Goal: Navigation & Orientation: Go to known website

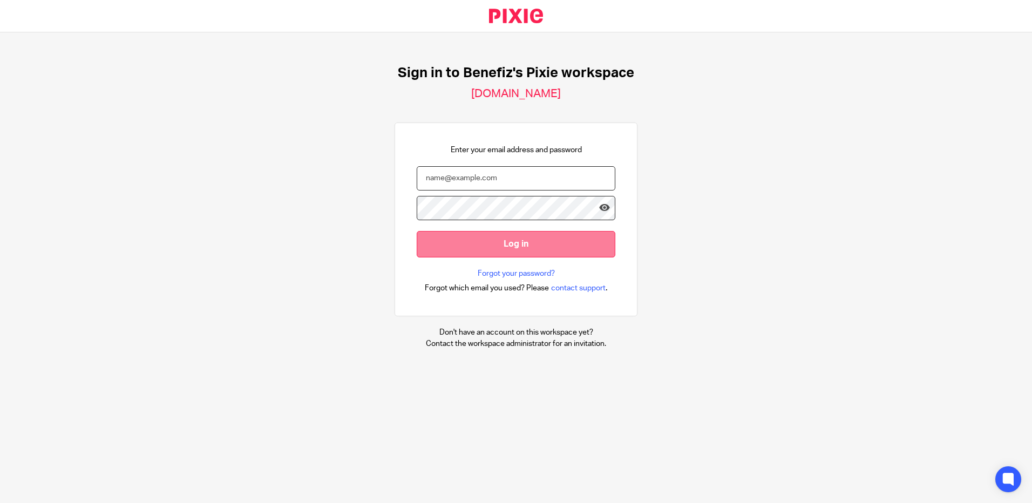
type input "[EMAIL_ADDRESS][DOMAIN_NAME]"
click at [521, 237] on input "Log in" at bounding box center [516, 244] width 199 height 26
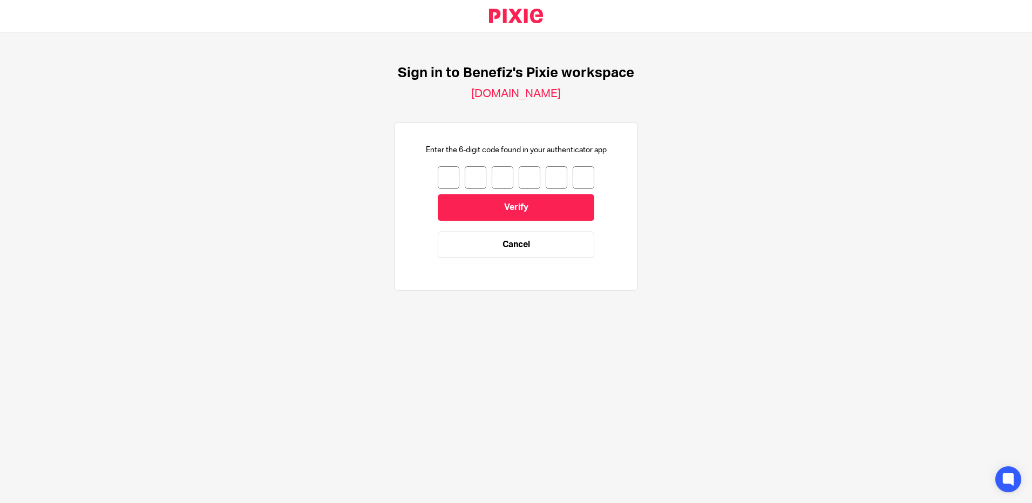
click at [440, 176] on input "number" at bounding box center [449, 177] width 22 height 23
type input "7"
type input "9"
type input "3"
type input "0"
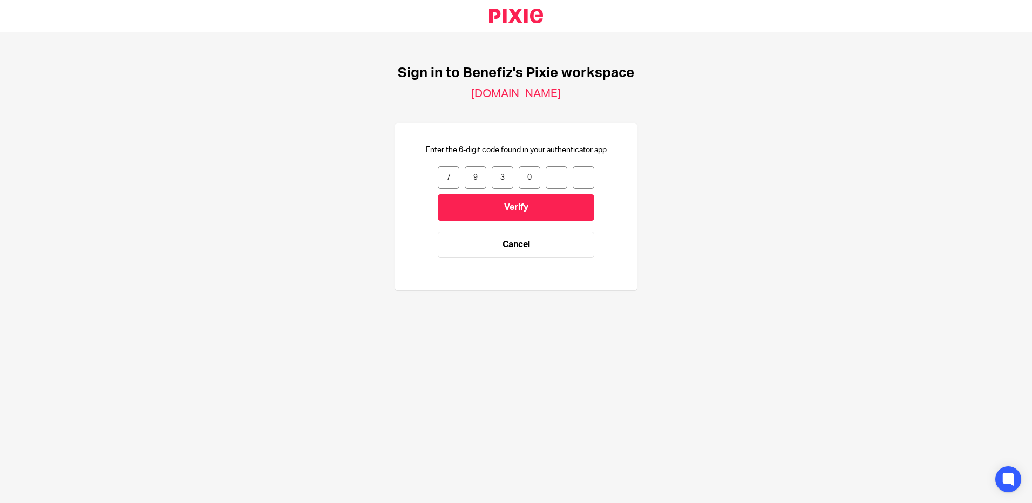
type input "9"
click at [485, 203] on input "Verify" at bounding box center [516, 207] width 157 height 26
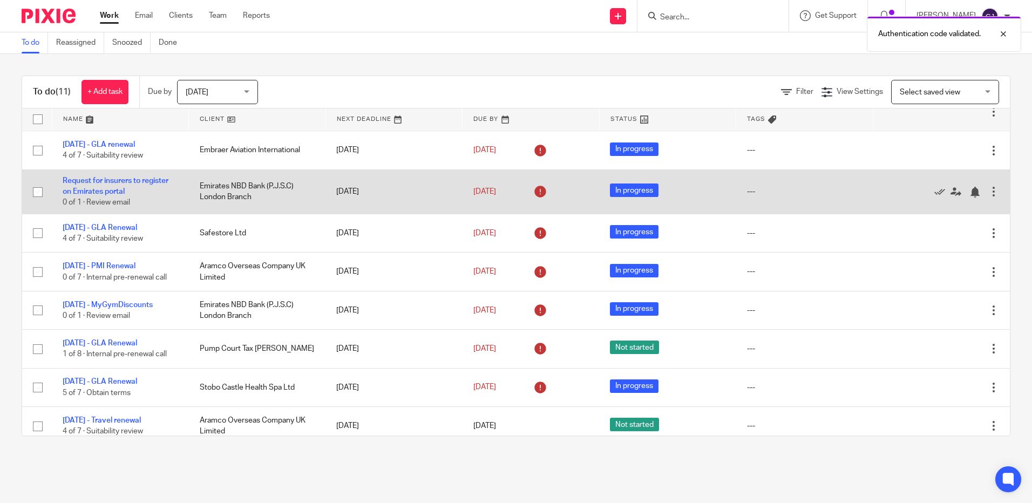
scroll to position [136, 0]
